Goal: Check status: Check status

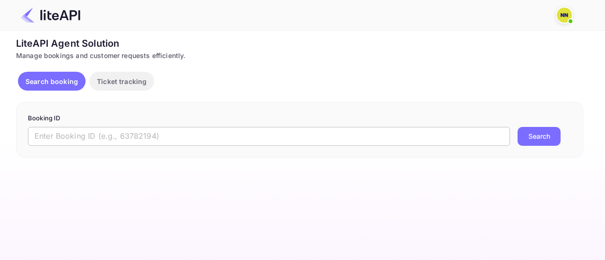
click at [150, 130] on input "text" at bounding box center [269, 136] width 482 height 19
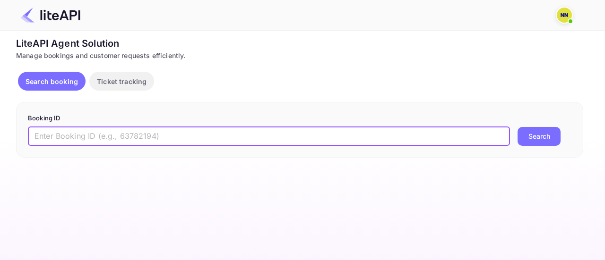
paste input "7579704"
type input "7579704"
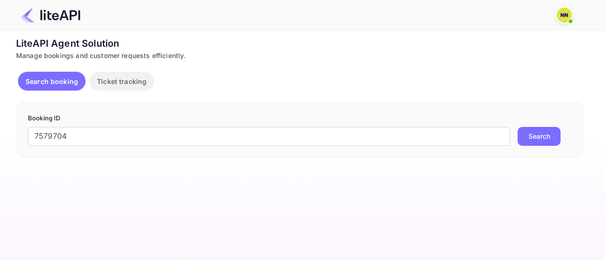
click at [528, 134] on button "Search" at bounding box center [538, 136] width 43 height 19
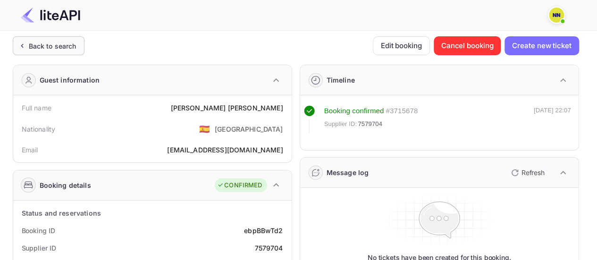
click at [51, 42] on div "Back to search" at bounding box center [53, 46] width 48 height 10
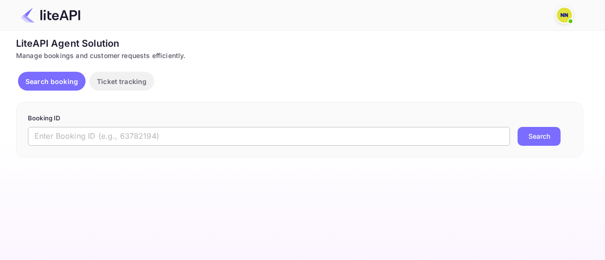
click at [246, 133] on input "text" at bounding box center [269, 136] width 482 height 19
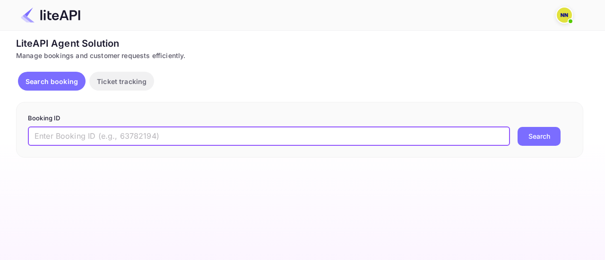
paste input "7579704"
type input "7579704"
click at [538, 136] on button "Search" at bounding box center [538, 136] width 43 height 19
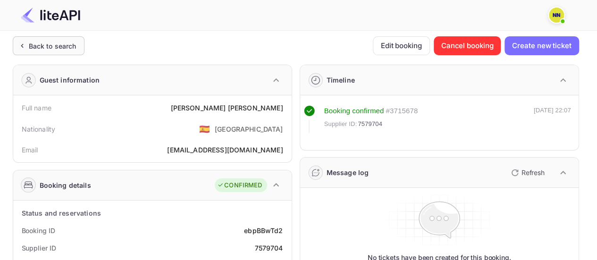
click at [62, 49] on div "Back to search" at bounding box center [53, 46] width 48 height 10
